Goal: Task Accomplishment & Management: Manage account settings

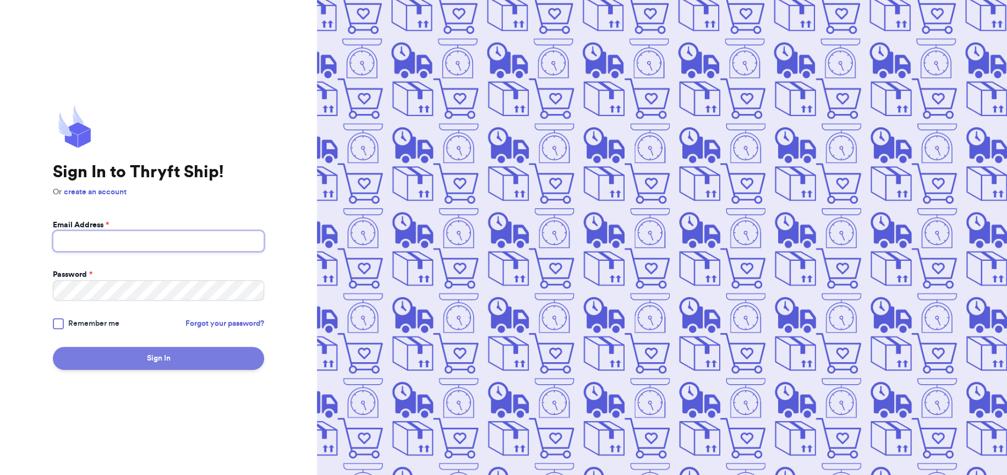
type input "[EMAIL_ADDRESS][DOMAIN_NAME]"
click at [123, 363] on button "Sign In" at bounding box center [158, 358] width 211 height 23
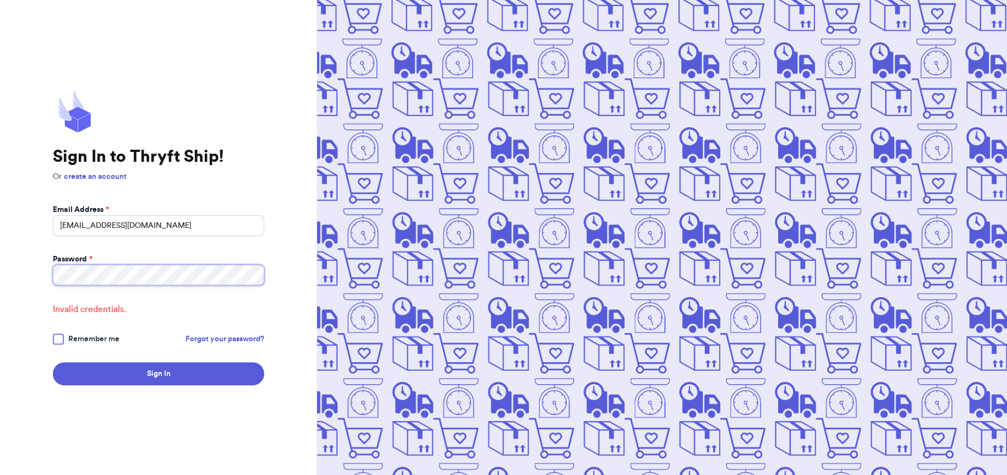
click at [0, 270] on div "Sign In to Thryft Ship! Or create an account Email Address * [EMAIL_ADDRESS][DO…" at bounding box center [158, 237] width 317 height 475
click at [59, 336] on div at bounding box center [58, 338] width 11 height 11
click at [0, 0] on input "Remember me" at bounding box center [0, 0] width 0 height 0
click at [178, 382] on button "Sign In" at bounding box center [158, 373] width 211 height 23
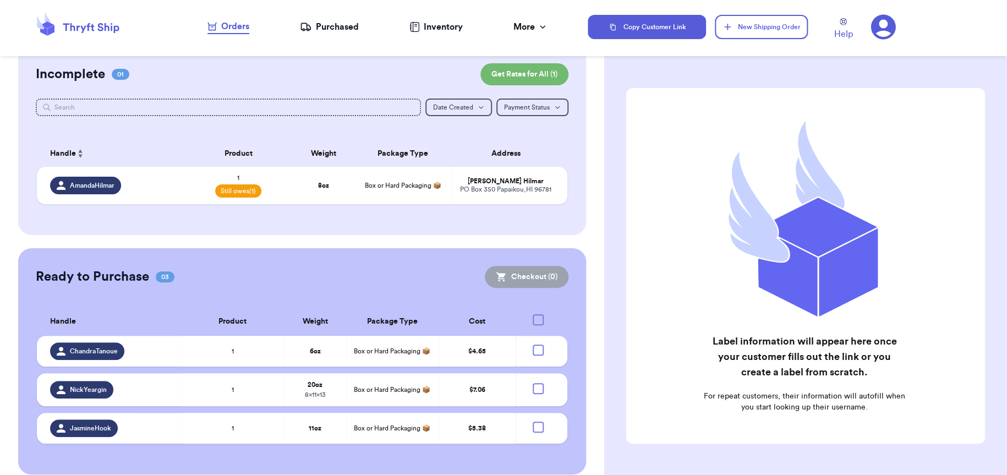
scroll to position [30, 0]
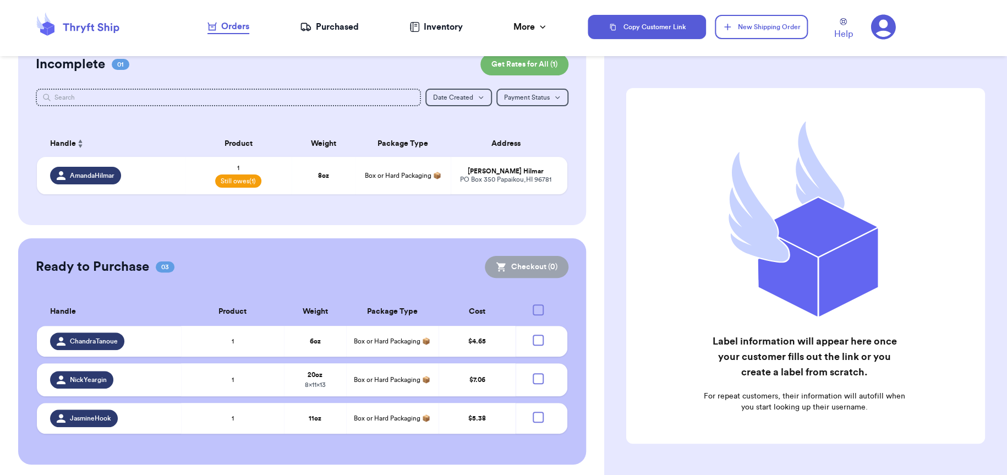
click at [533, 308] on div at bounding box center [538, 309] width 11 height 11
click at [538, 304] on input "checkbox" at bounding box center [538, 304] width 1 height 1
checkbox input "true"
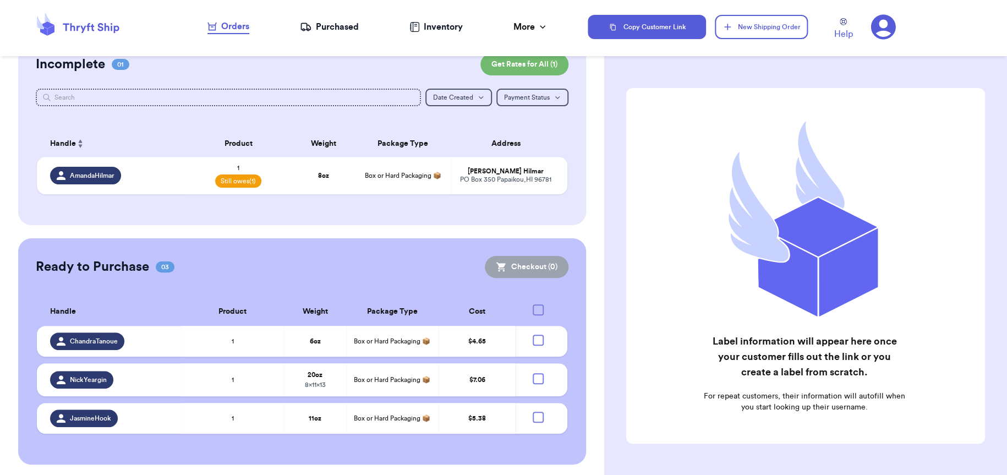
checkbox input "true"
click at [544, 267] on button "Checkout ( 3 )" at bounding box center [526, 267] width 83 height 22
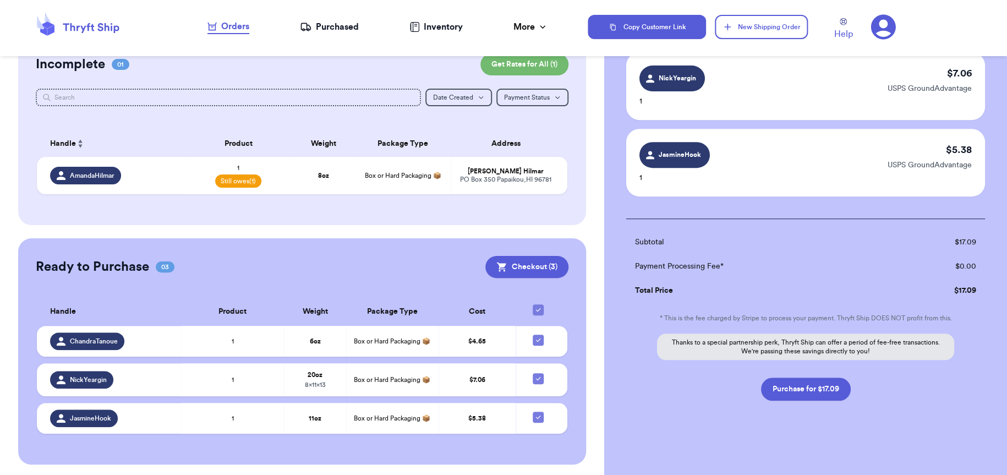
scroll to position [165, 0]
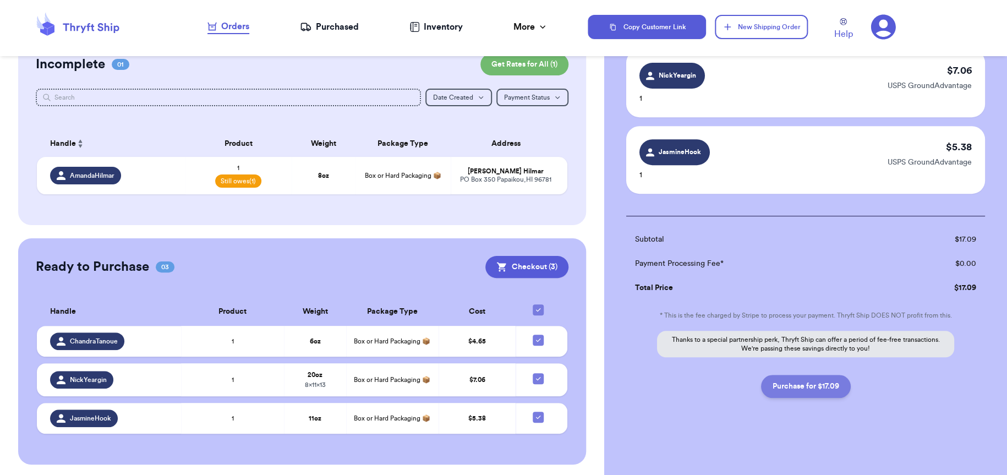
click at [782, 384] on button "Purchase for $17.09" at bounding box center [806, 386] width 90 height 23
checkbox input "false"
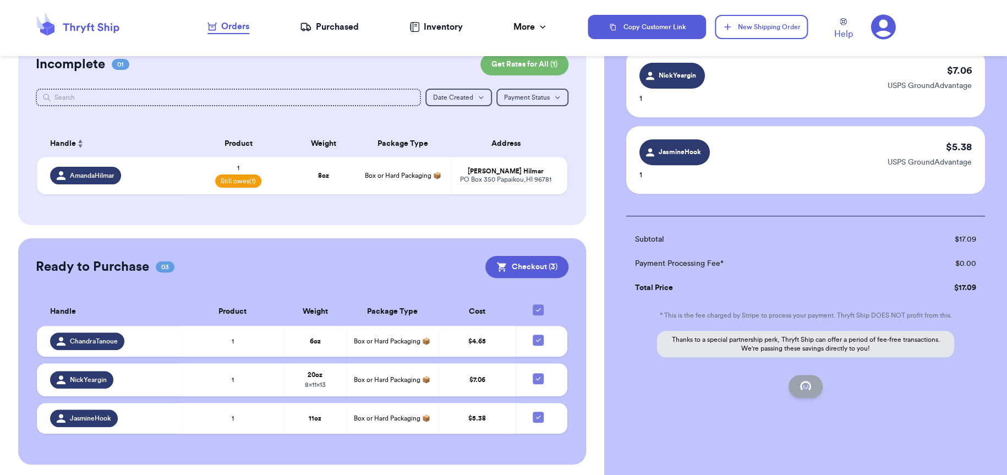
scroll to position [124, 0]
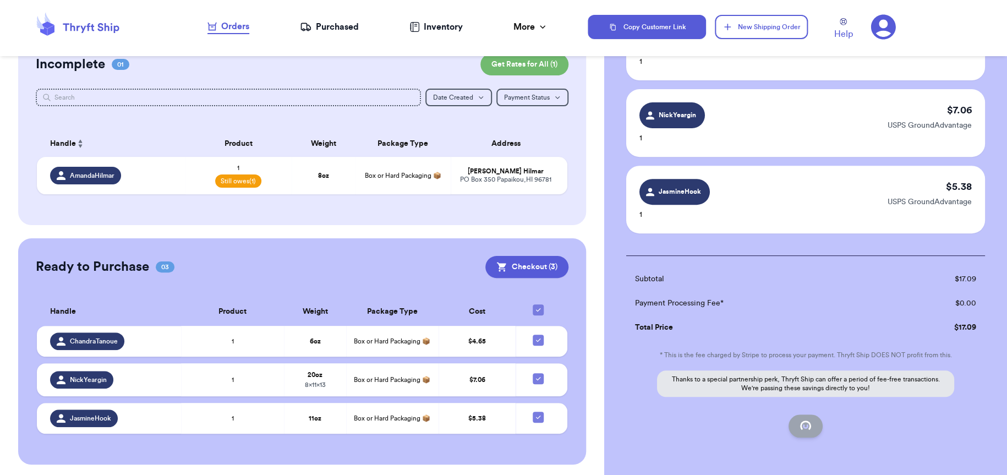
checkbox input "true"
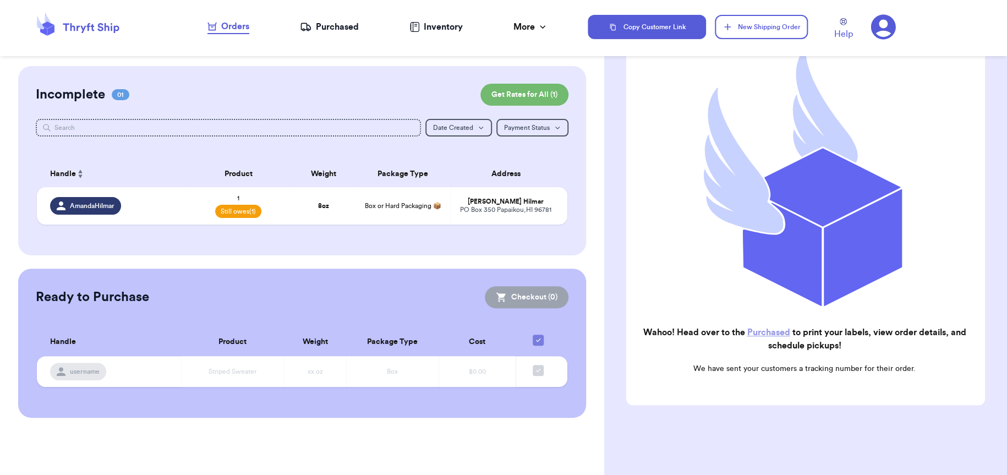
scroll to position [0, 0]
click at [312, 29] on div "Purchased" at bounding box center [329, 26] width 59 height 13
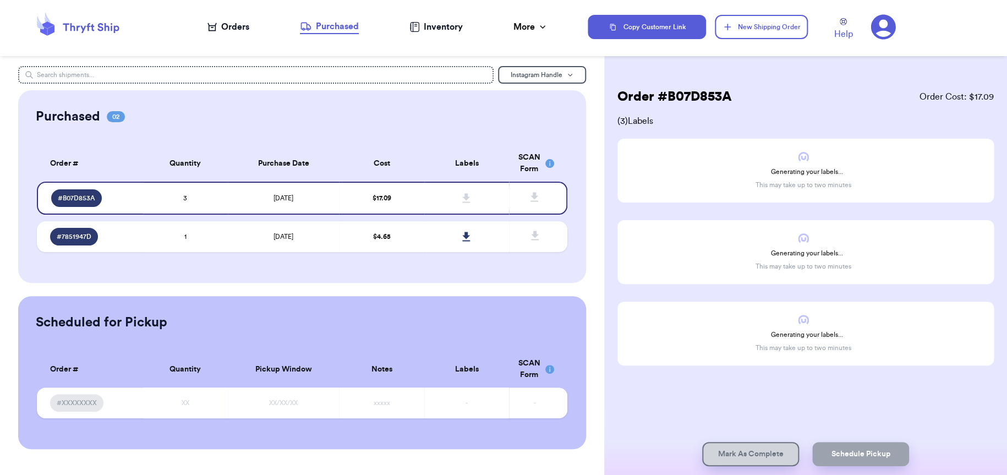
click at [237, 32] on div "Orders" at bounding box center [228, 26] width 42 height 13
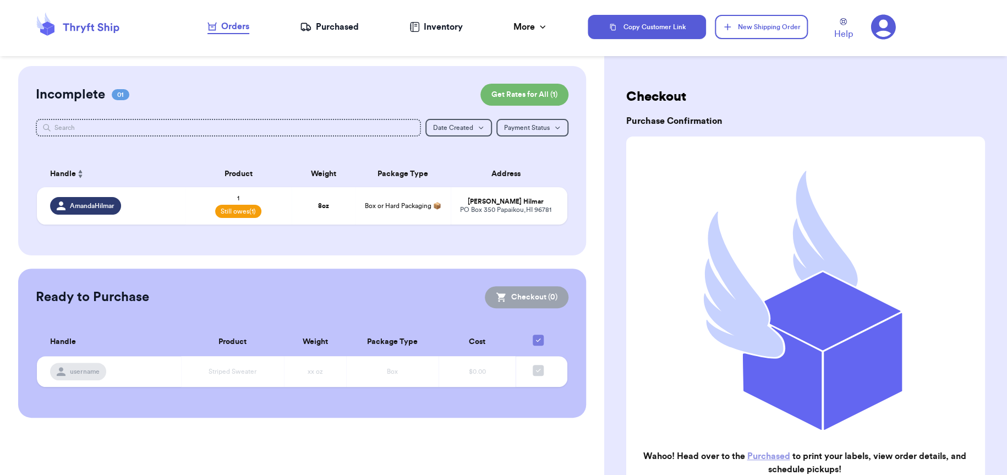
click at [321, 21] on div "Purchased" at bounding box center [329, 26] width 59 height 13
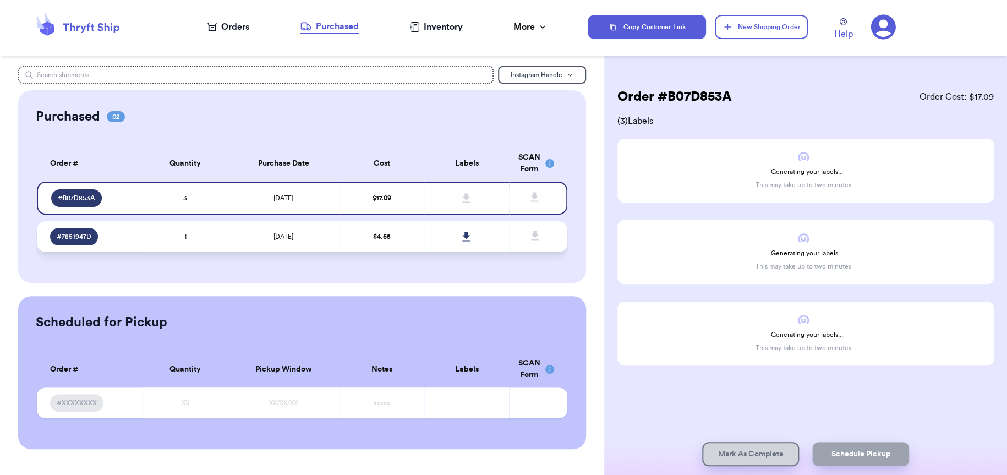
click at [77, 235] on span "# 7851947D" at bounding box center [74, 236] width 35 height 9
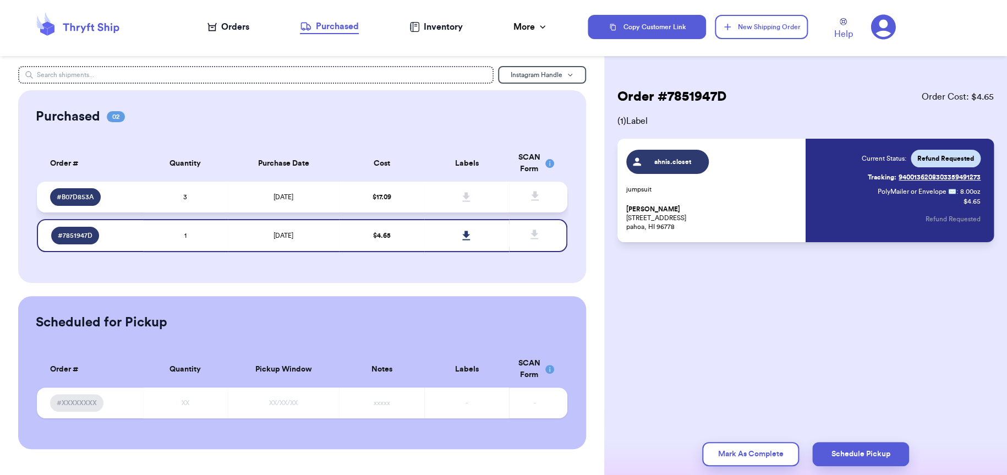
click at [89, 197] on span "# B07D853A" at bounding box center [75, 197] width 37 height 9
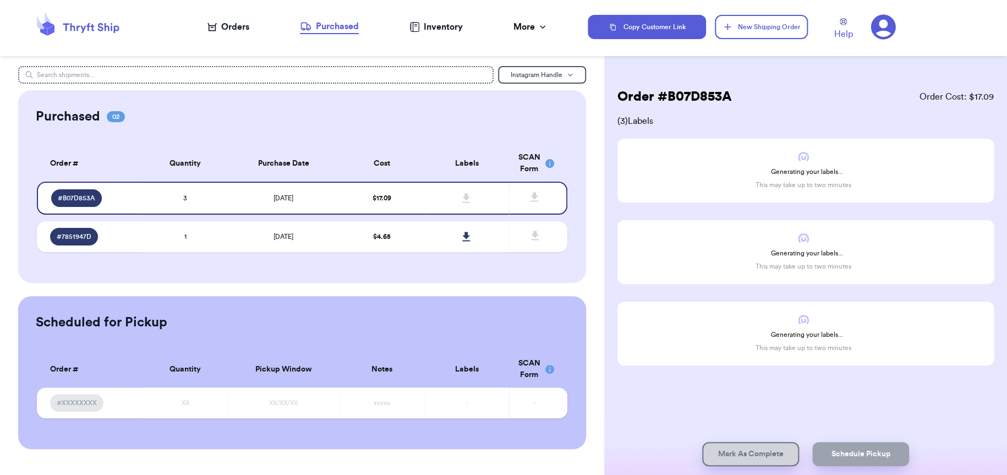
click at [61, 32] on icon at bounding box center [78, 27] width 88 height 30
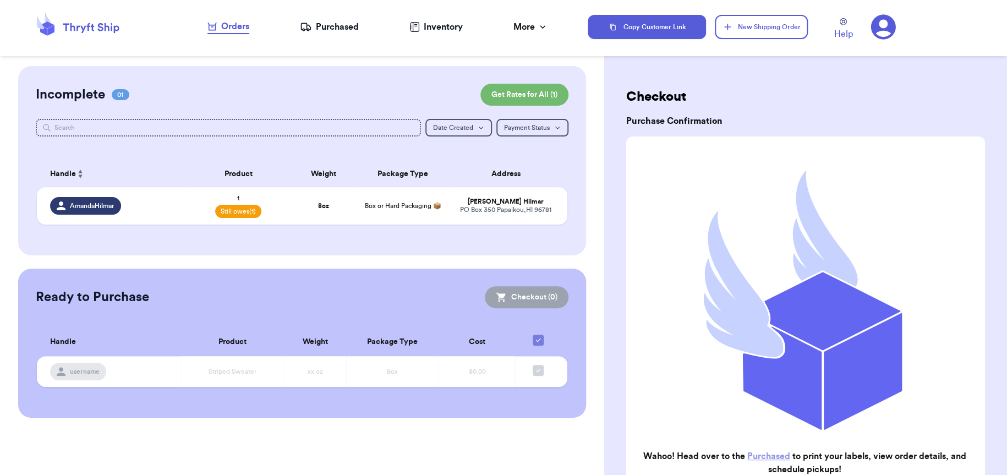
click at [316, 33] on div "Purchased" at bounding box center [329, 26] width 59 height 13
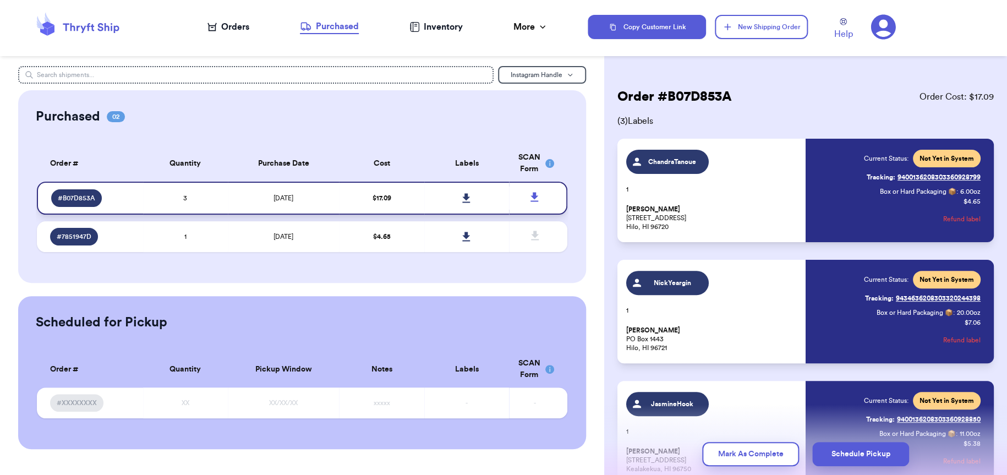
click at [467, 195] on icon at bounding box center [466, 197] width 8 height 9
click at [593, 87] on div "Instagram Handle Purchased 02 Order # Qty Labels SCAN # B07D853A 3 # 7851947D 1…" at bounding box center [302, 257] width 604 height 383
click at [557, 79] on button "Instagram Handle" at bounding box center [542, 75] width 88 height 18
click at [891, 21] on icon at bounding box center [882, 27] width 25 height 25
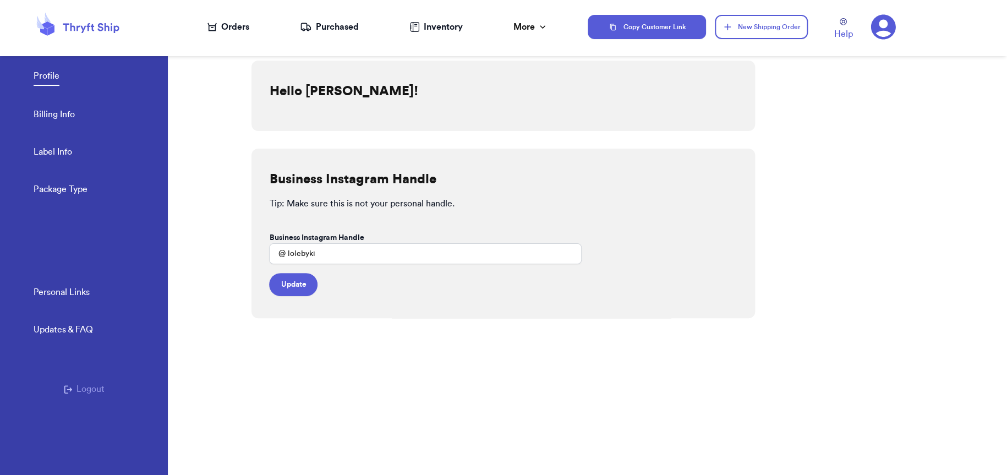
click at [81, 390] on button "Logout" at bounding box center [84, 388] width 41 height 13
